Goal: Register for event/course

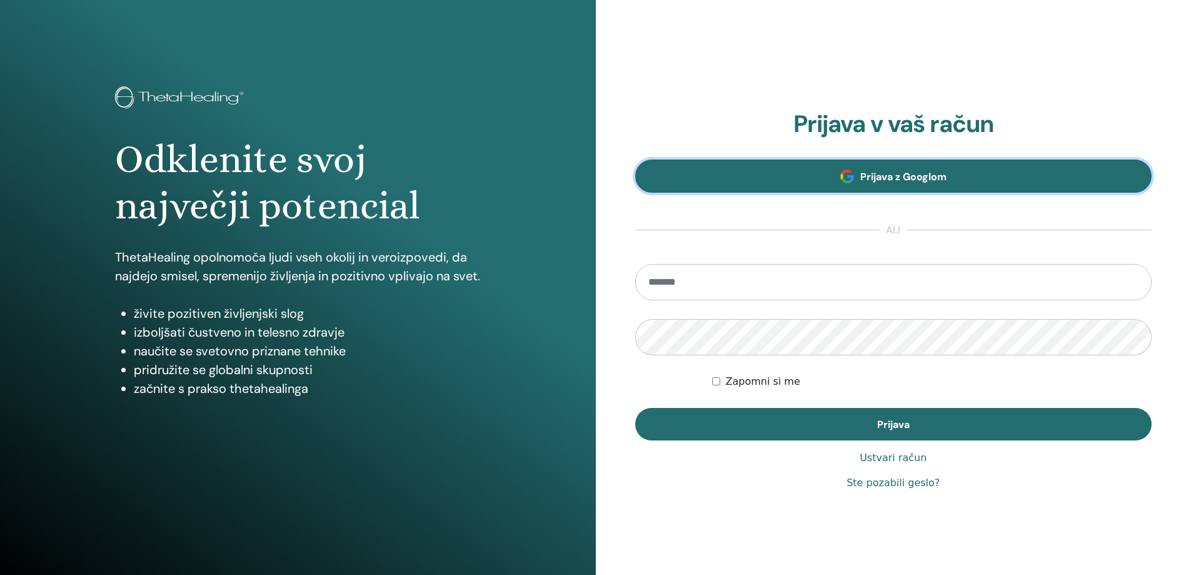
click at [897, 178] on font "Prijava z Googlom" at bounding box center [903, 176] width 86 height 13
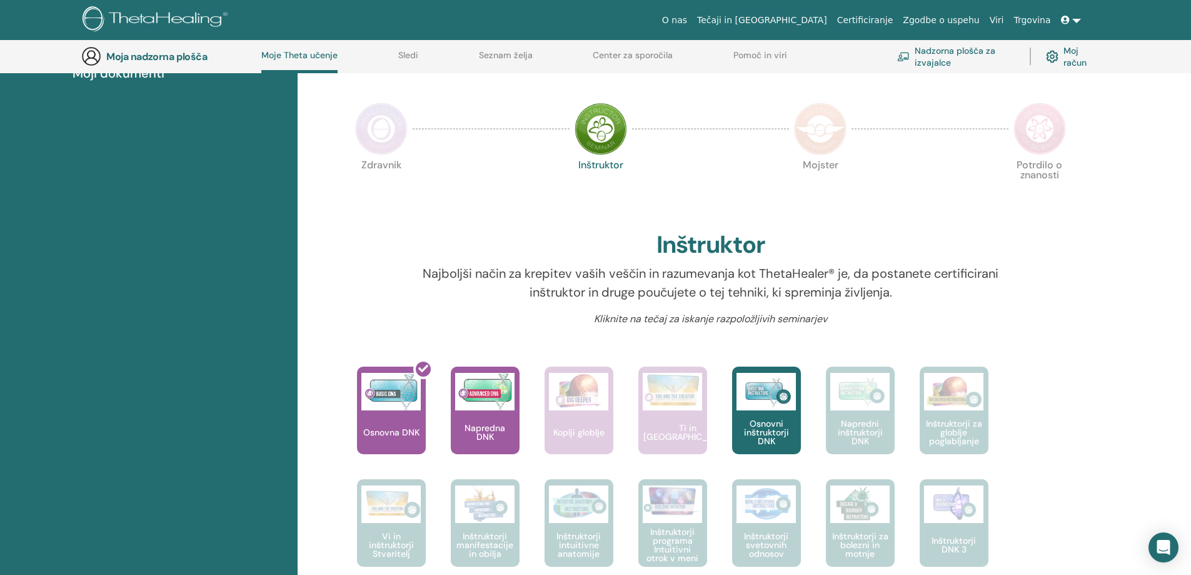
scroll to position [250, 0]
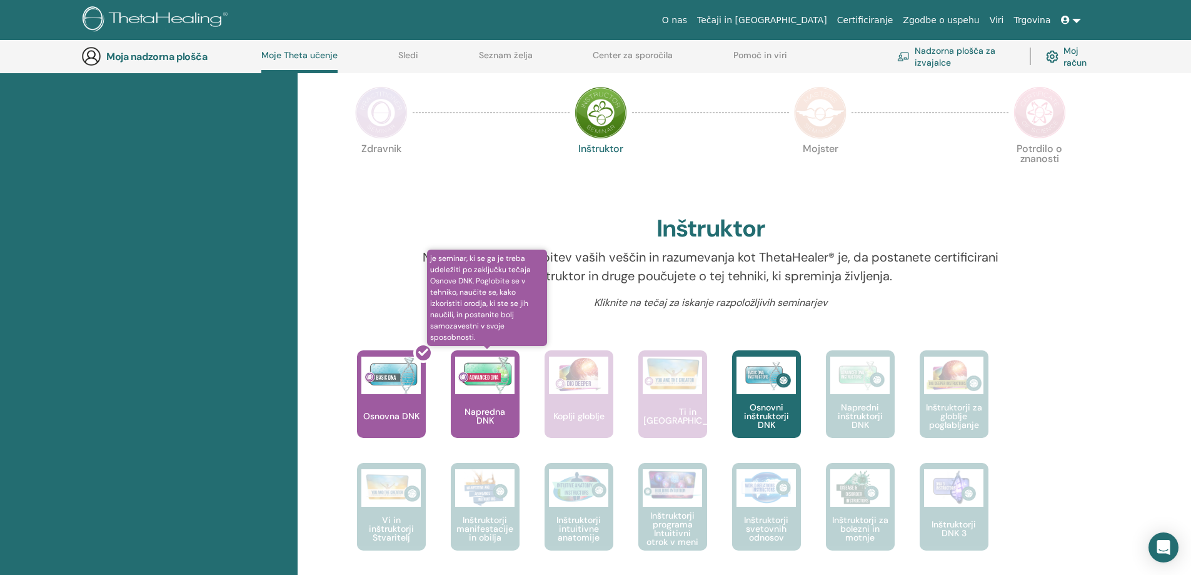
click at [483, 415] on font "Napredna DNK" at bounding box center [485, 416] width 41 height 20
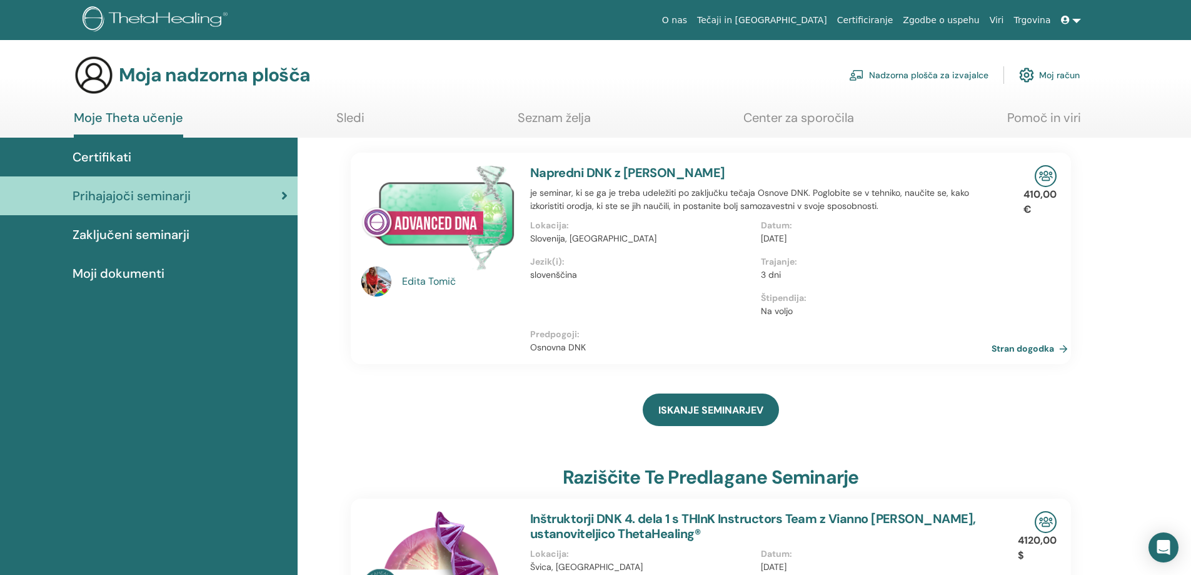
click at [830, 314] on p "Na voljo" at bounding box center [872, 311] width 223 height 13
click at [127, 155] on font "Certifikati" at bounding box center [102, 157] width 59 height 16
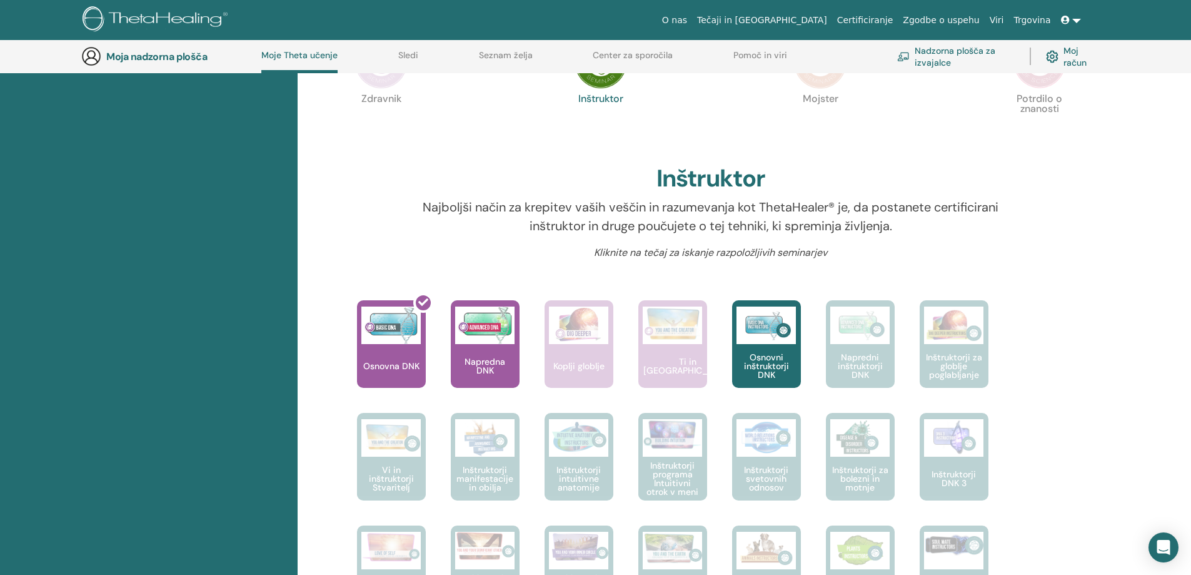
scroll to position [308, 0]
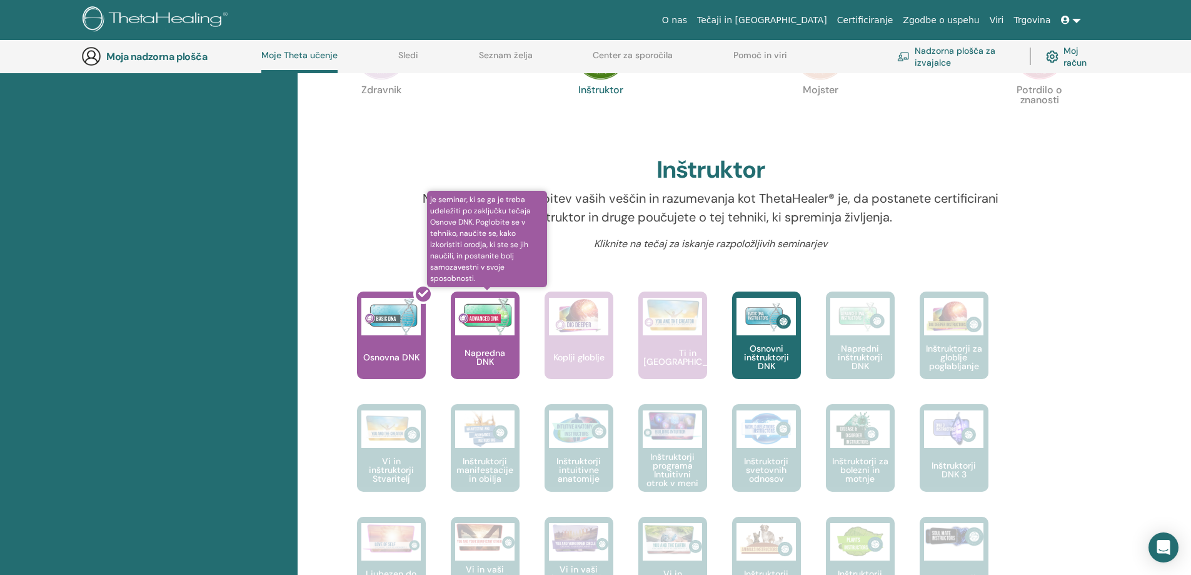
click at [489, 335] on img at bounding box center [484, 317] width 59 height 38
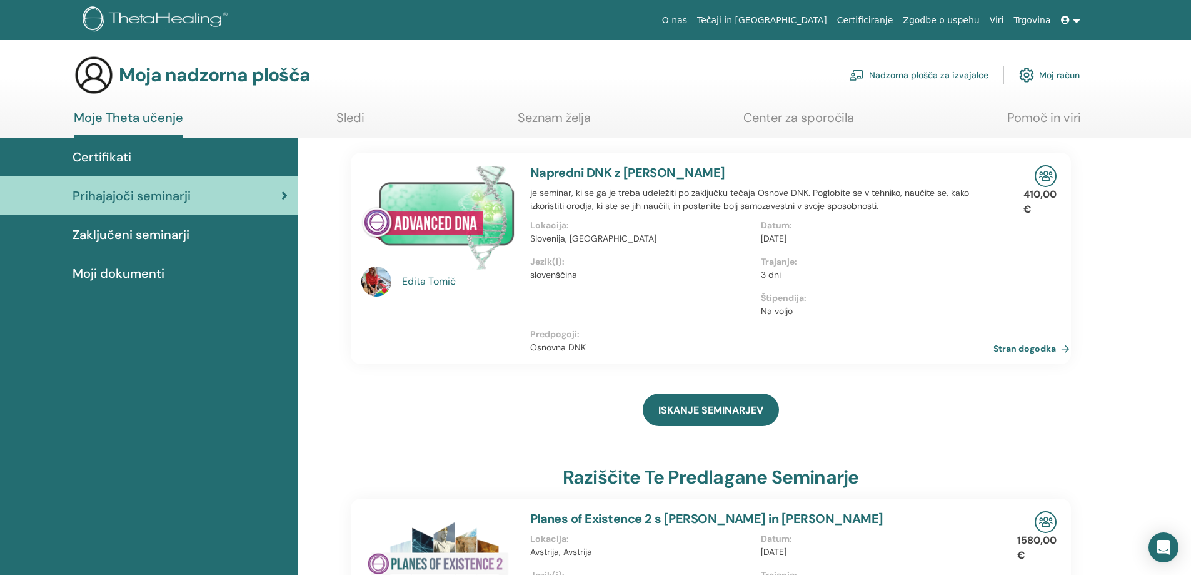
click at [1024, 351] on font "Stran dogodka" at bounding box center [1025, 348] width 63 height 11
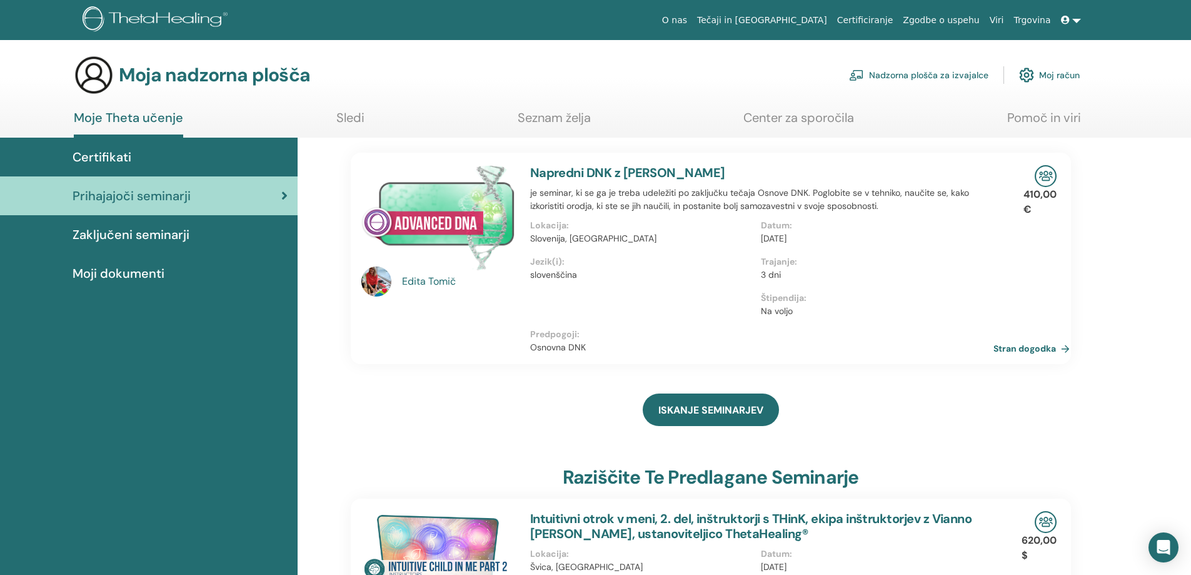
click at [1011, 350] on font "Stran dogodka" at bounding box center [1025, 348] width 63 height 11
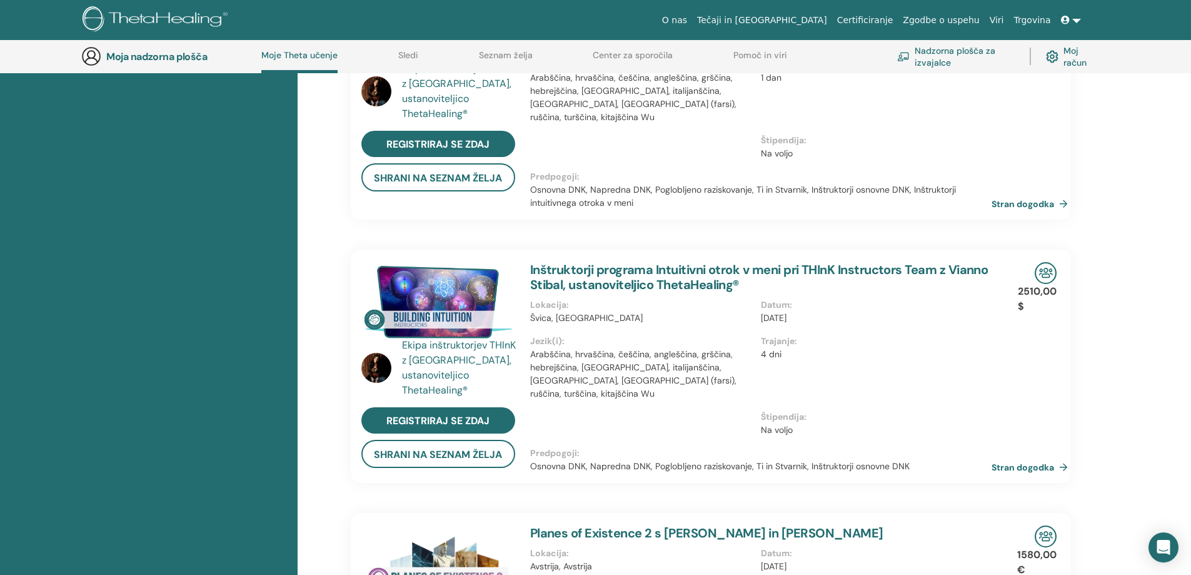
scroll to position [567, 0]
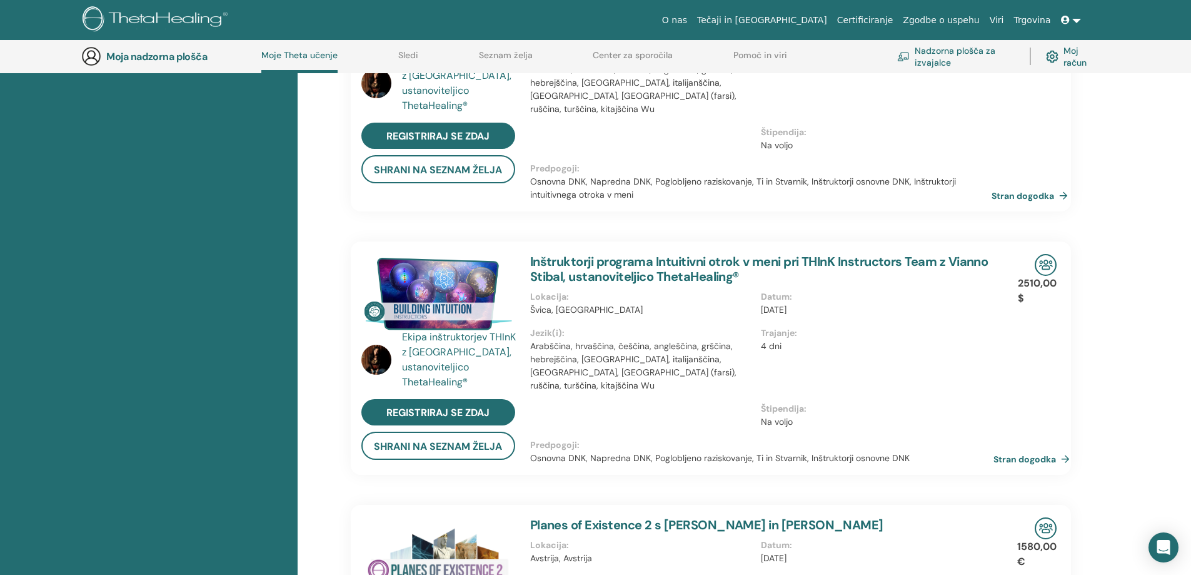
click at [1025, 454] on font "Stran dogodka" at bounding box center [1025, 459] width 63 height 11
